Goal: Task Accomplishment & Management: Complete application form

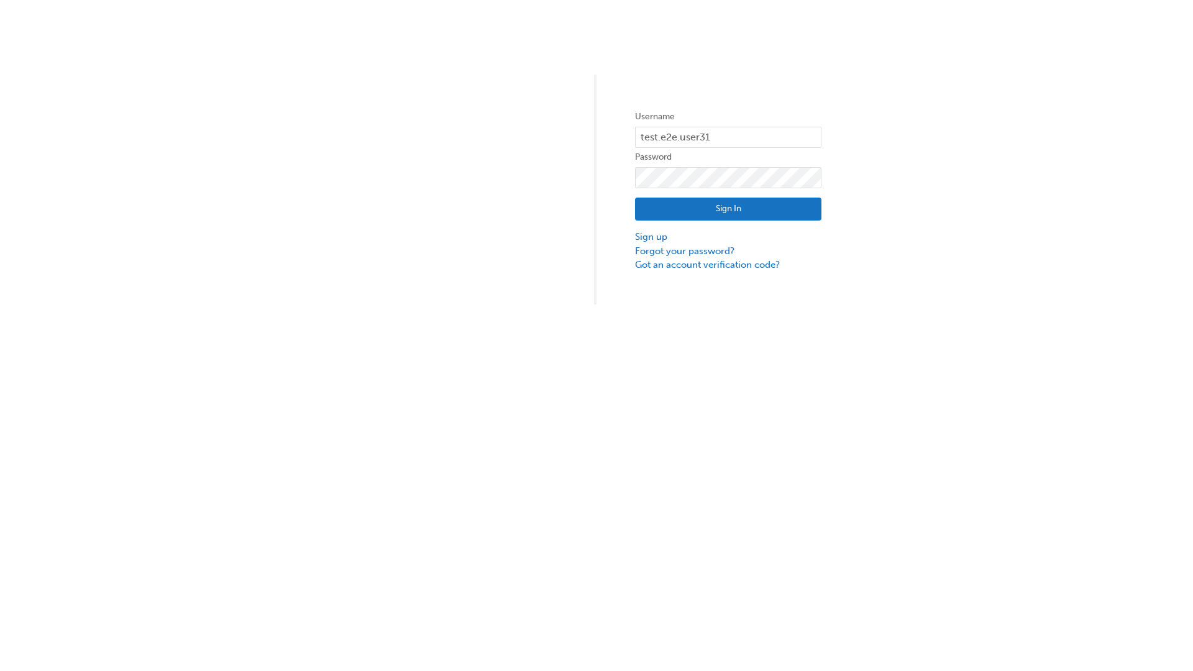
type input "test.e2e.user31"
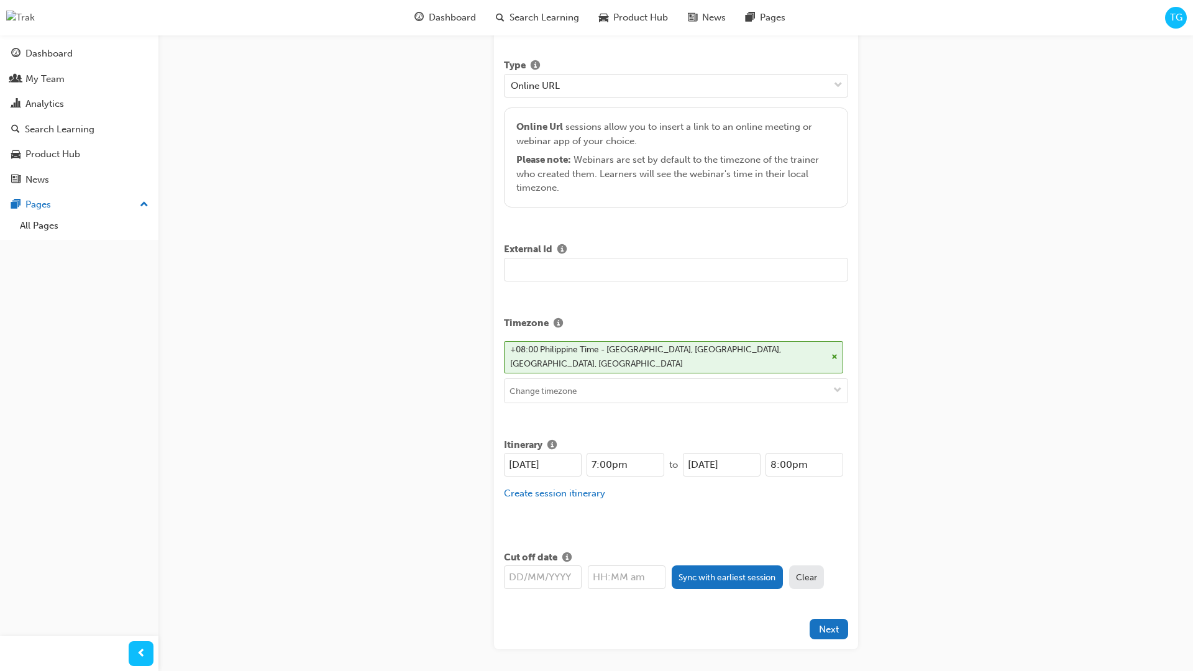
type input "Title for testing purposes"
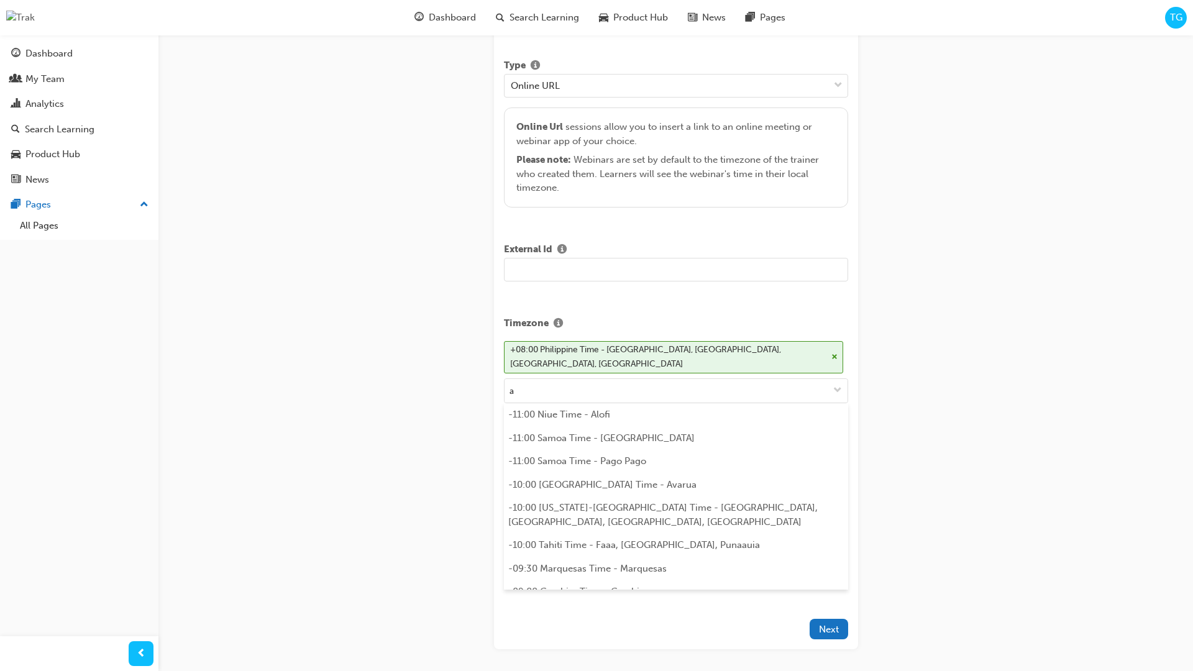
scroll to position [270, 0]
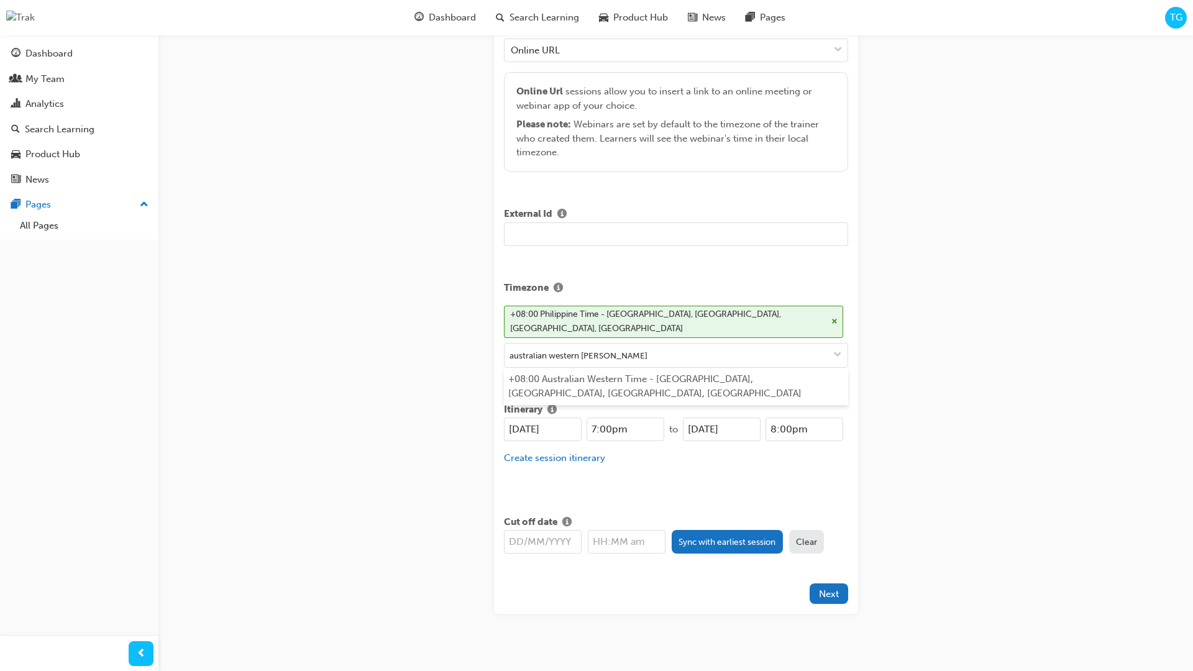
type input "australian western time"
type input "01/10/2025"
type input "7:00pm"
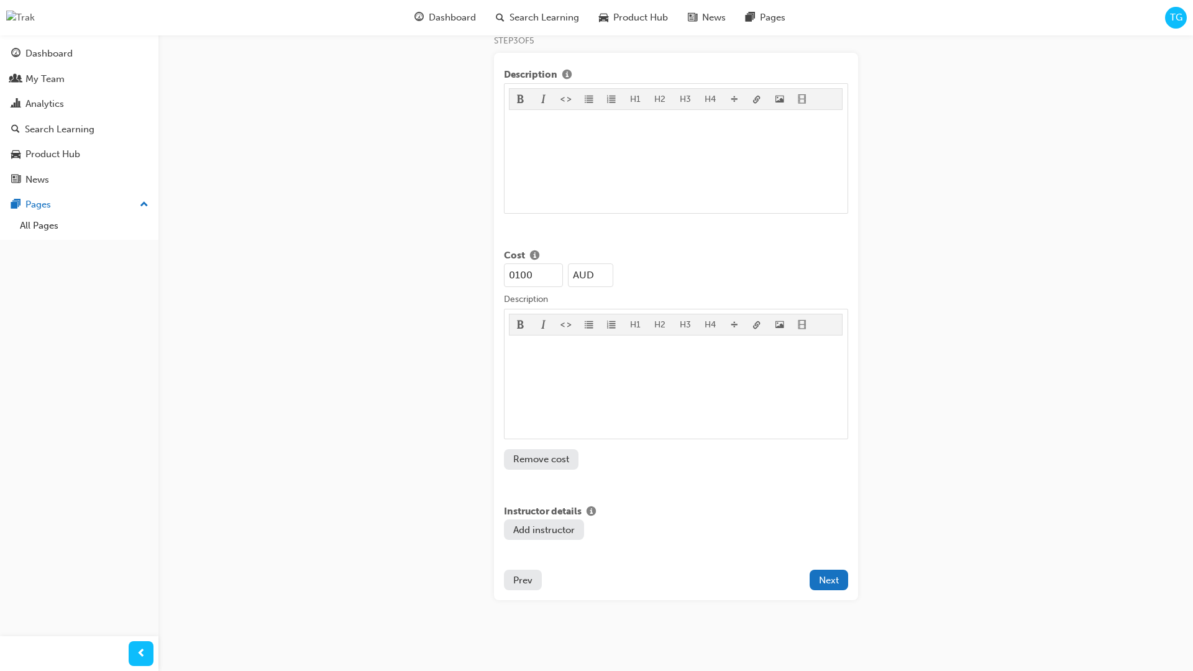
type input "100"
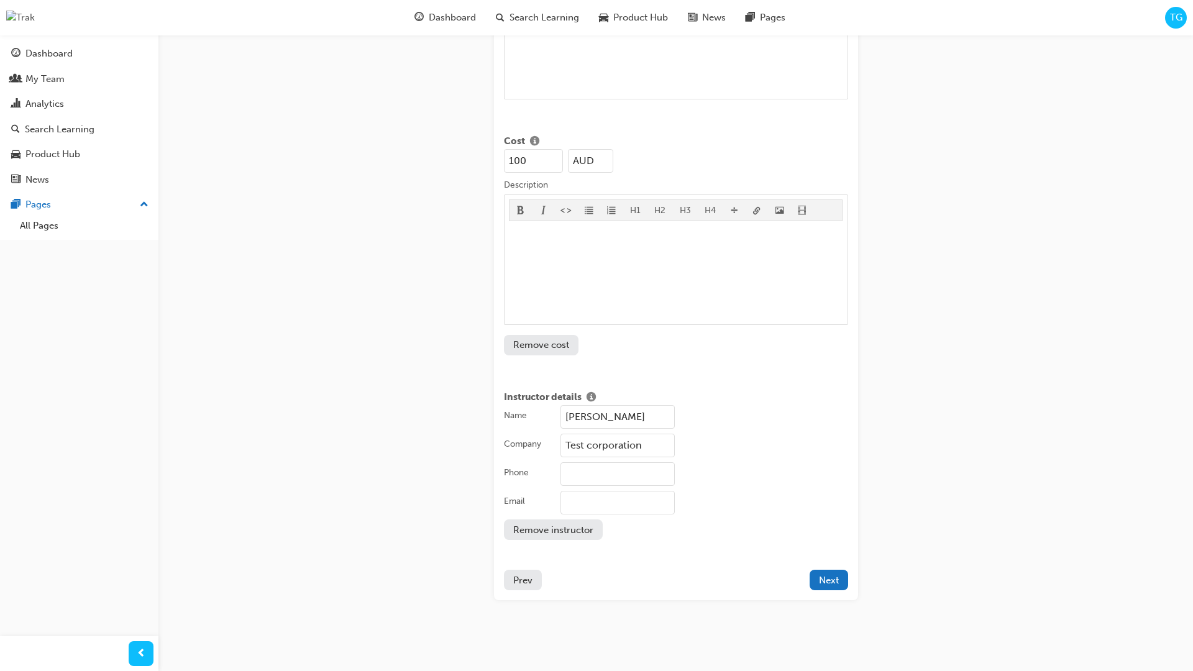
type input "Test corporation"
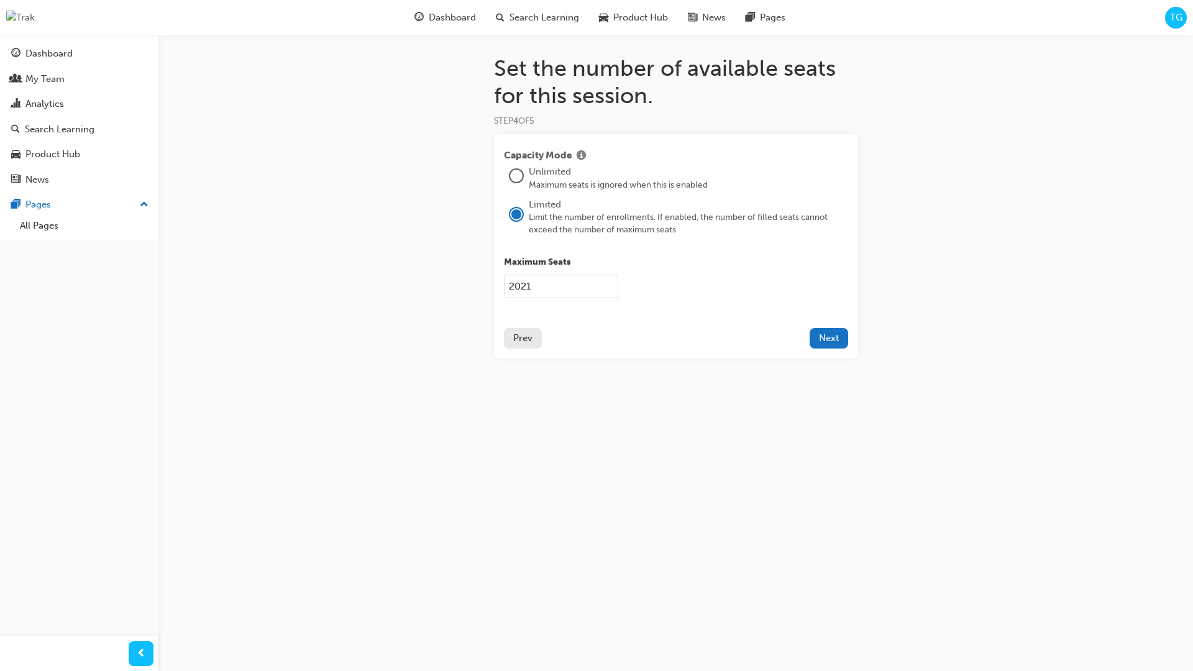
type input "2021"
